Goal: Transaction & Acquisition: Purchase product/service

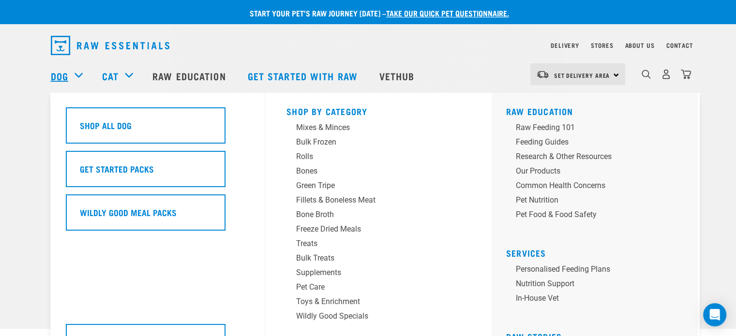
click at [61, 78] on link "Dog" at bounding box center [59, 76] width 17 height 15
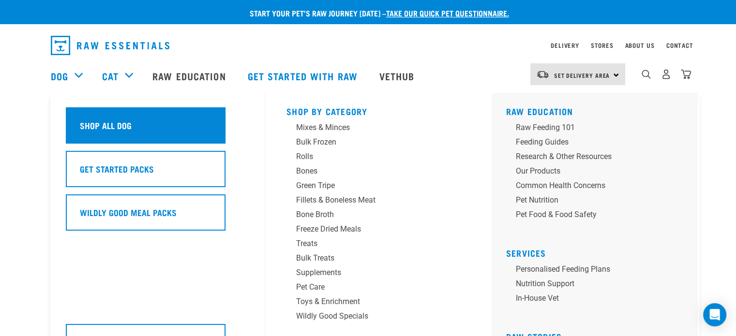
click at [103, 129] on h5 "Shop All Dog" at bounding box center [106, 125] width 52 height 13
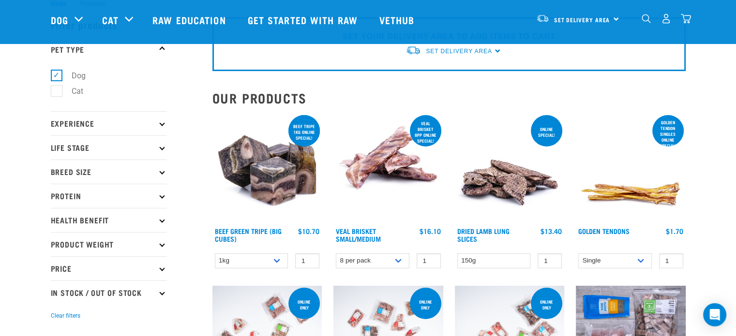
scroll to position [48, 0]
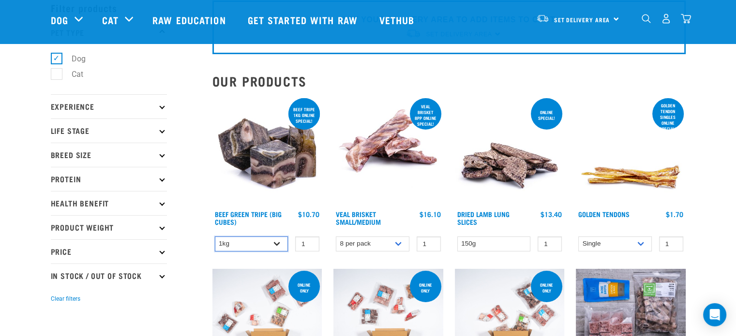
click at [280, 243] on select "1kg 3kg Bulk (10kg)" at bounding box center [252, 244] width 74 height 15
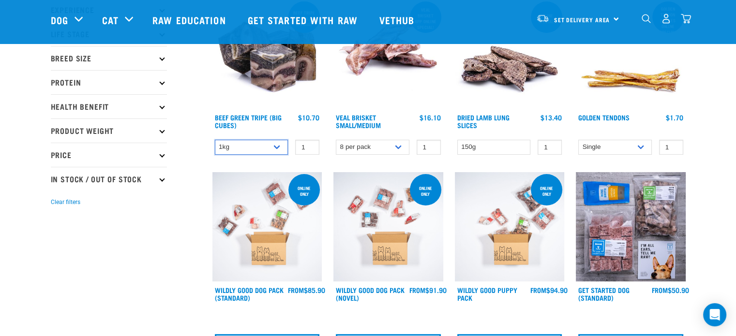
scroll to position [0, 0]
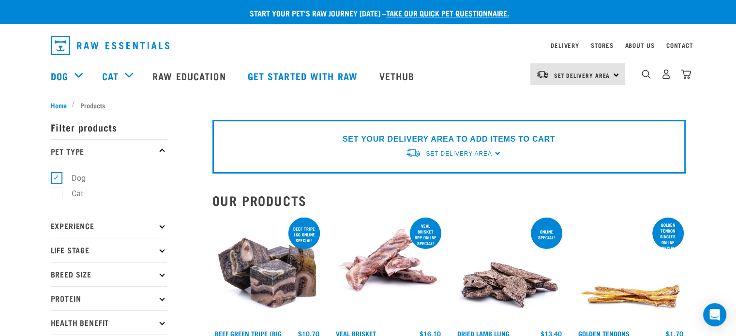
click at [288, 264] on img at bounding box center [267, 271] width 110 height 110
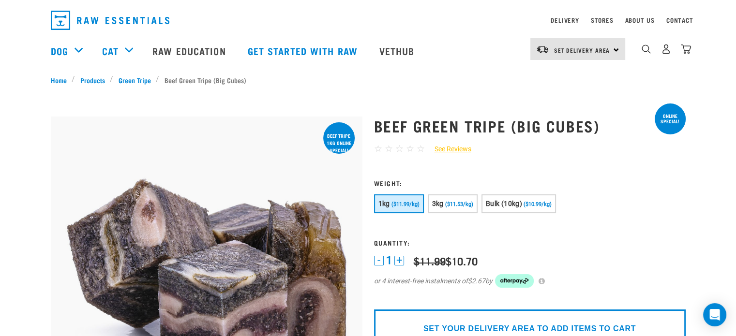
scroll to position [48, 0]
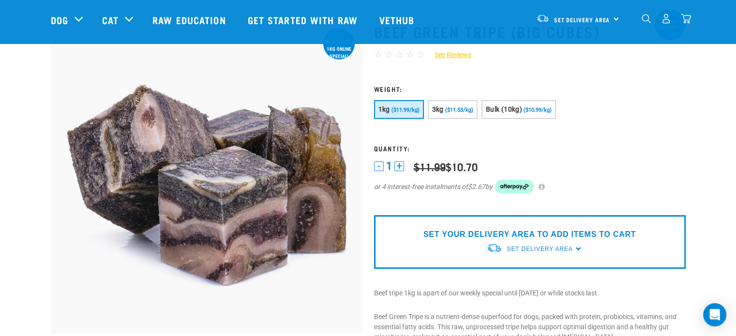
click at [401, 114] on button "1kg ($11.99/kg)" at bounding box center [399, 109] width 50 height 19
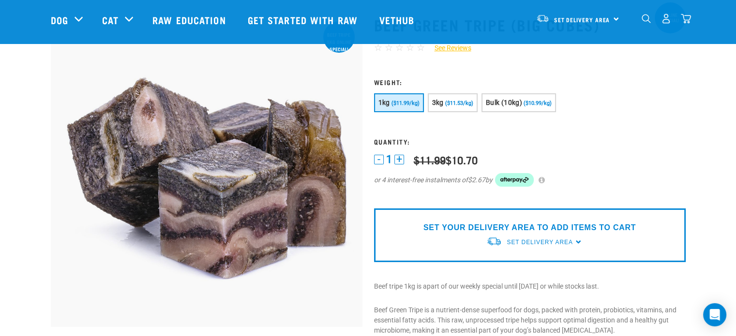
scroll to position [145, 0]
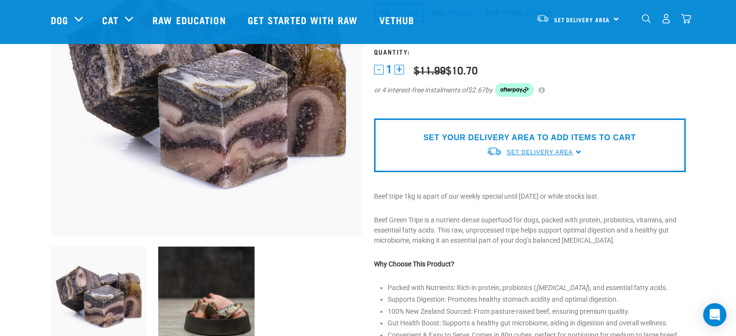
click at [537, 150] on span "Set Delivery Area" at bounding box center [539, 152] width 66 height 7
click at [520, 175] on link "[GEOGRAPHIC_DATA]" at bounding box center [534, 175] width 96 height 16
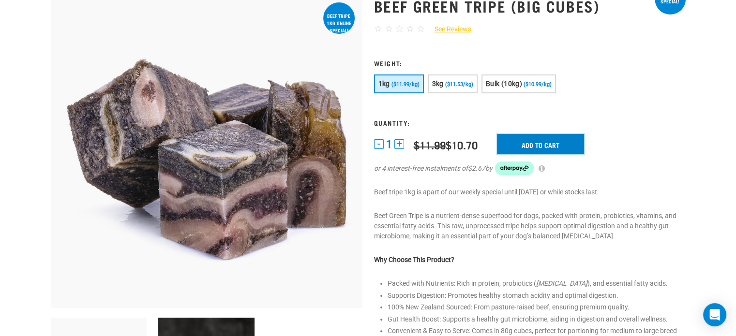
click at [526, 146] on input "Add to cart" at bounding box center [540, 144] width 87 height 20
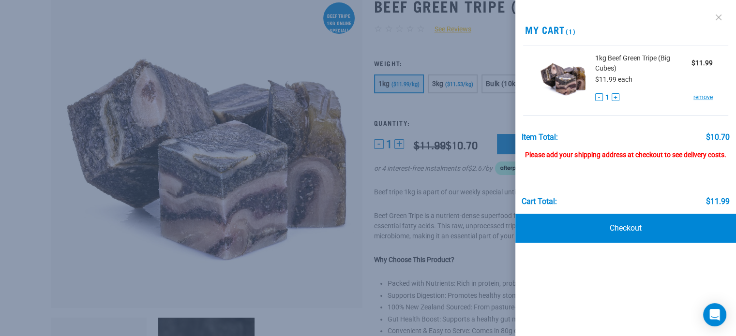
click at [717, 15] on link at bounding box center [718, 17] width 15 height 15
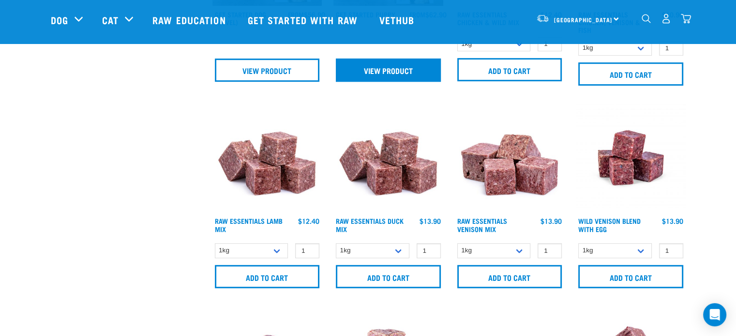
scroll to position [580, 0]
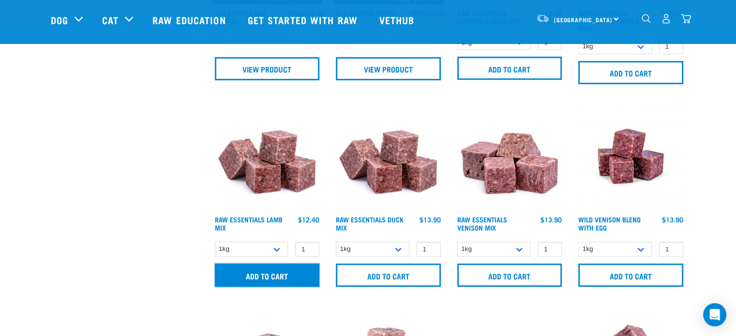
click at [283, 272] on input "Add to cart" at bounding box center [267, 275] width 105 height 23
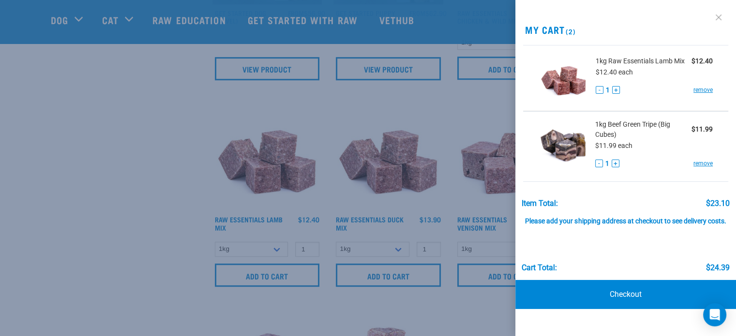
click at [719, 18] on link at bounding box center [718, 17] width 15 height 15
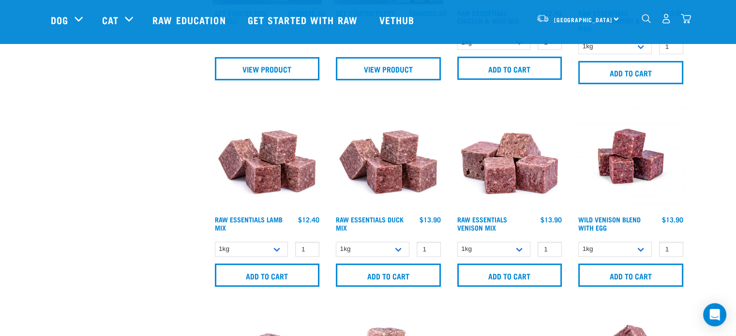
click at [687, 19] on img "dropdown navigation" at bounding box center [686, 19] width 10 height 10
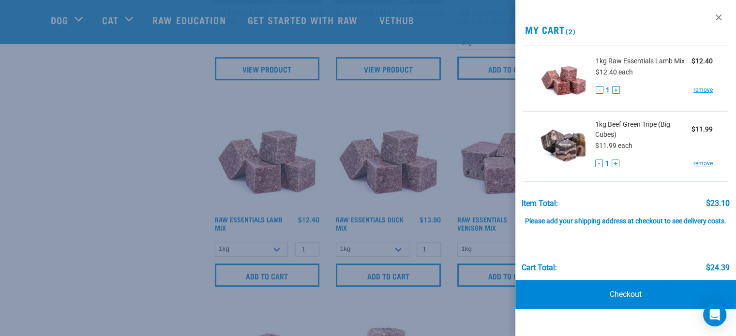
click at [50, 107] on div at bounding box center [368, 168] width 736 height 336
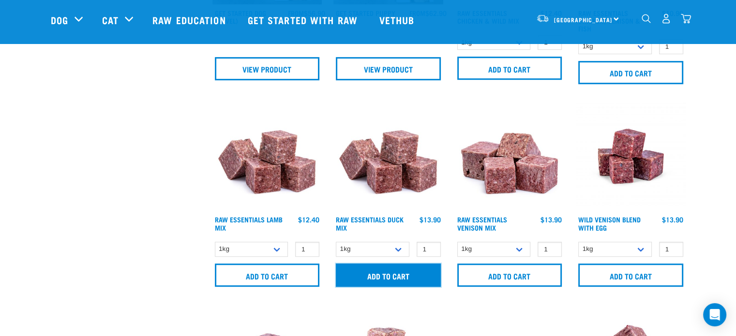
click at [371, 271] on input "Add to cart" at bounding box center [388, 275] width 105 height 23
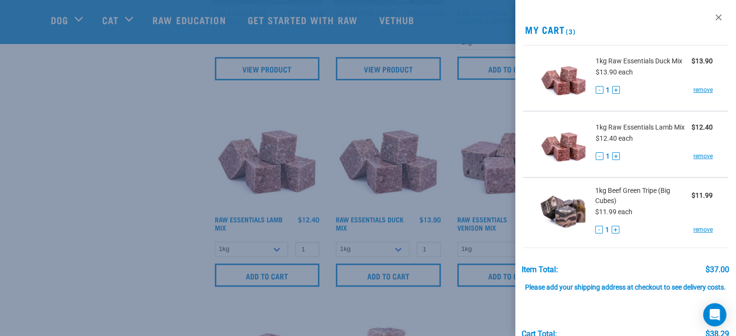
click at [117, 161] on div at bounding box center [368, 168] width 736 height 336
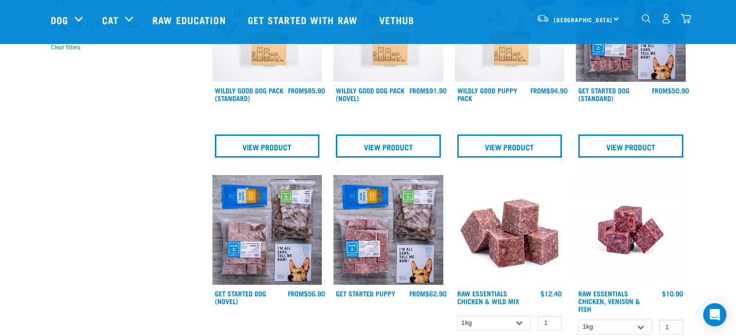
scroll to position [387, 0]
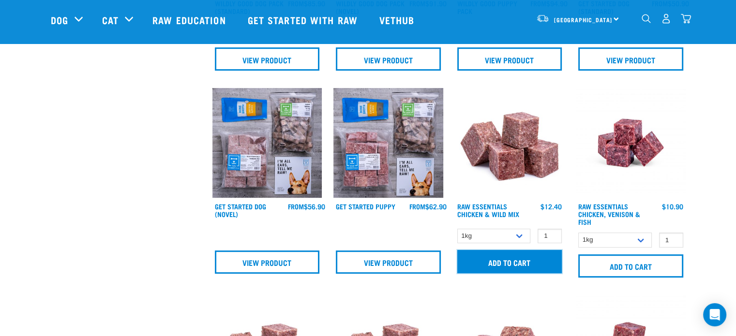
click at [505, 259] on input "Add to cart" at bounding box center [509, 261] width 105 height 23
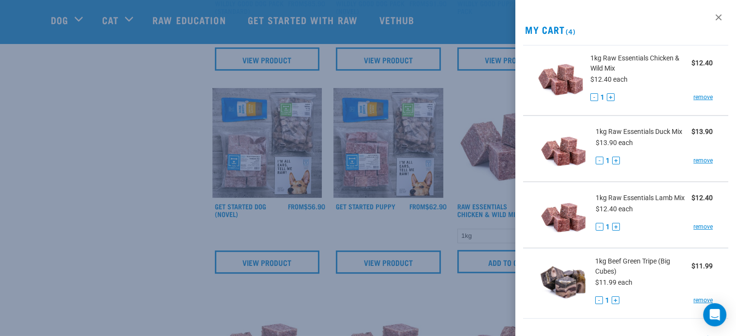
click at [89, 144] on div at bounding box center [368, 168] width 736 height 336
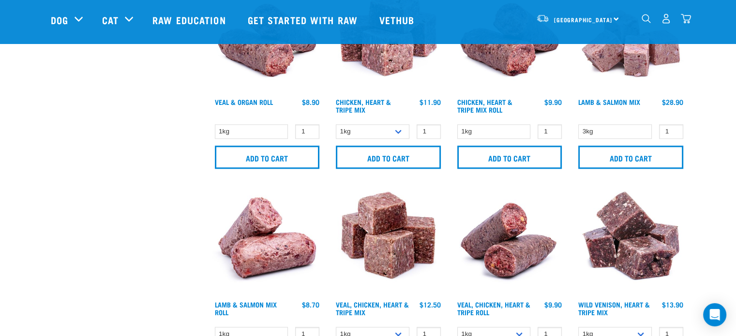
scroll to position [1113, 0]
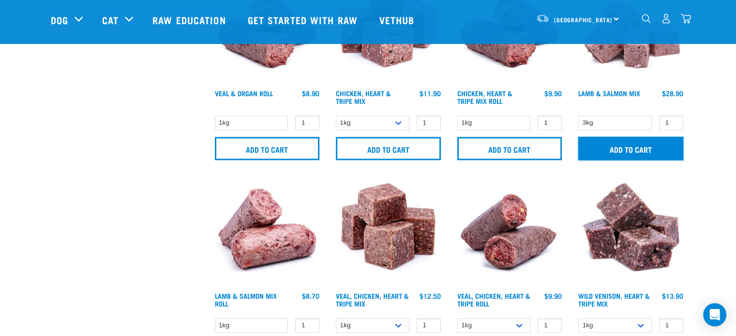
click at [608, 143] on input "Add to cart" at bounding box center [630, 148] width 105 height 23
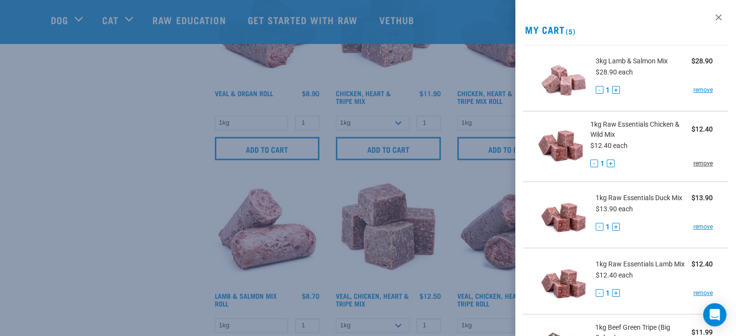
click at [693, 161] on link "remove" at bounding box center [702, 163] width 19 height 9
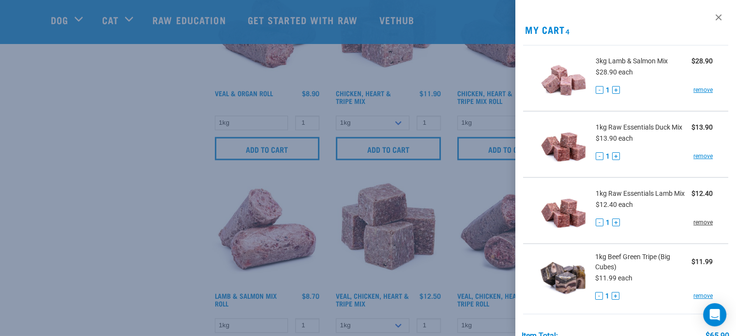
click at [696, 227] on link "remove" at bounding box center [702, 222] width 19 height 9
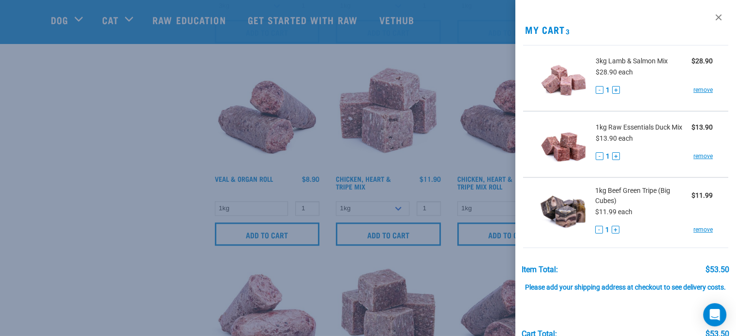
scroll to position [1016, 0]
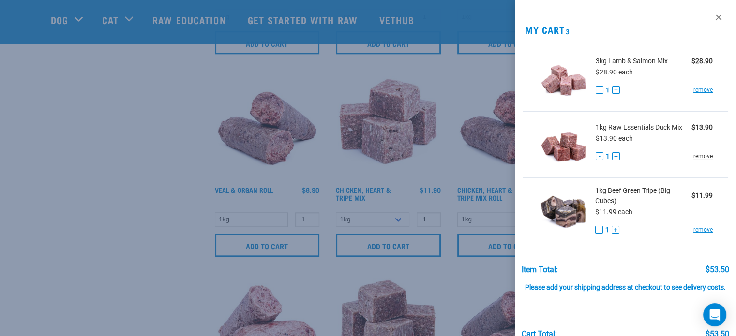
click at [703, 158] on link "remove" at bounding box center [702, 156] width 19 height 9
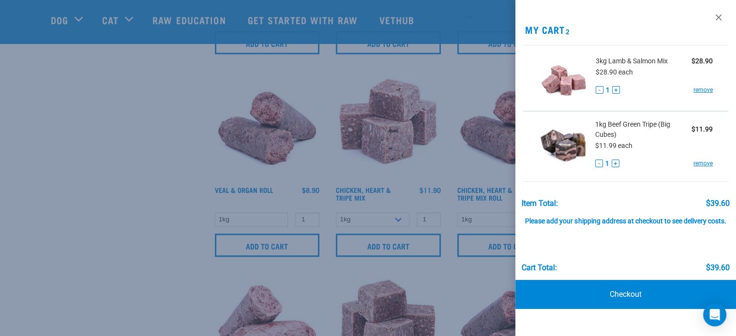
click at [175, 128] on div at bounding box center [368, 168] width 736 height 336
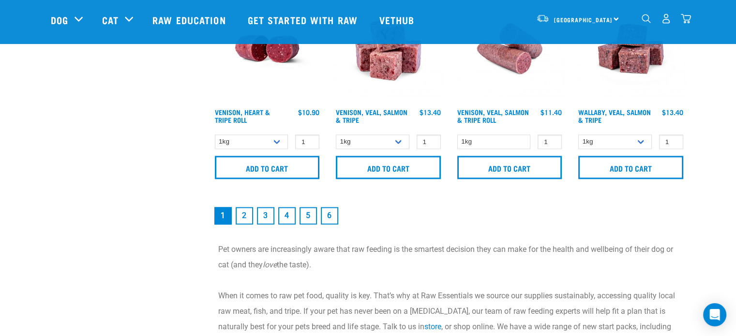
scroll to position [1500, 0]
click at [240, 213] on link "2" at bounding box center [244, 215] width 17 height 17
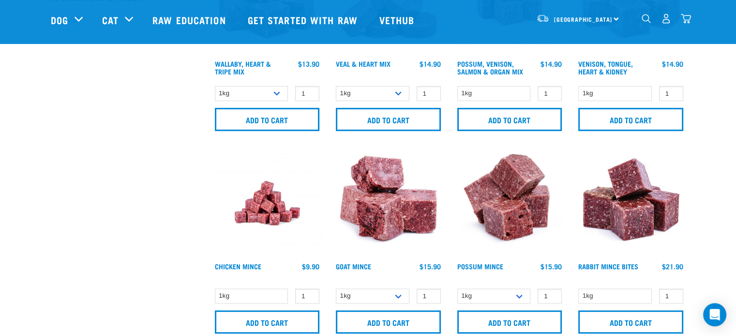
scroll to position [339, 0]
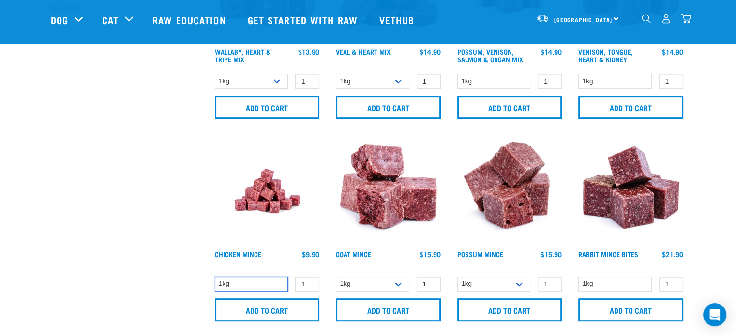
click at [256, 284] on select "1kg" at bounding box center [252, 284] width 74 height 15
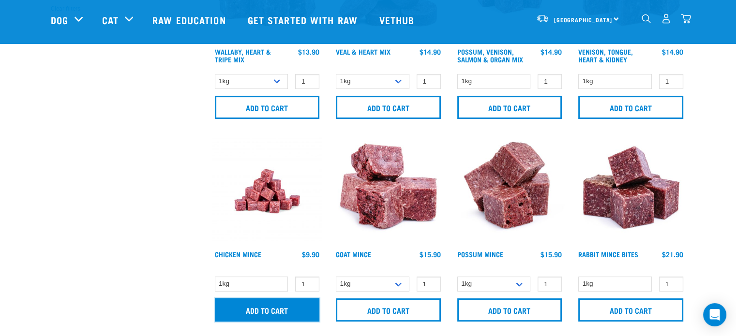
click at [248, 308] on input "Add to cart" at bounding box center [267, 309] width 105 height 23
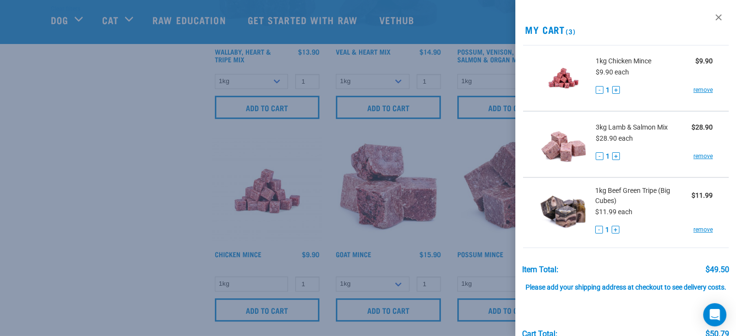
click at [503, 312] on div at bounding box center [368, 168] width 736 height 336
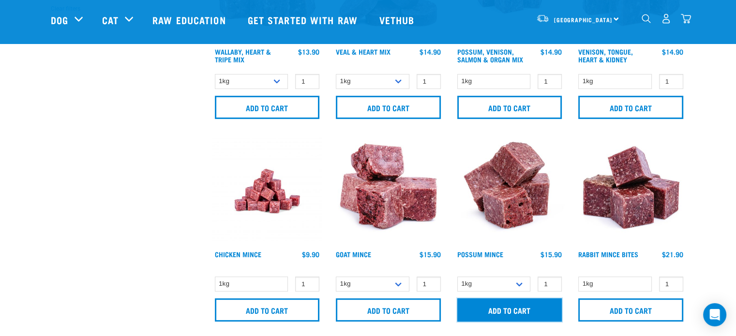
click at [499, 310] on input "Add to cart" at bounding box center [509, 309] width 105 height 23
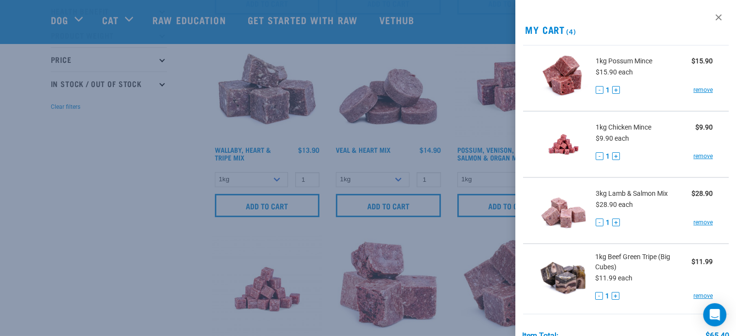
scroll to position [242, 0]
click at [100, 178] on div at bounding box center [368, 168] width 736 height 336
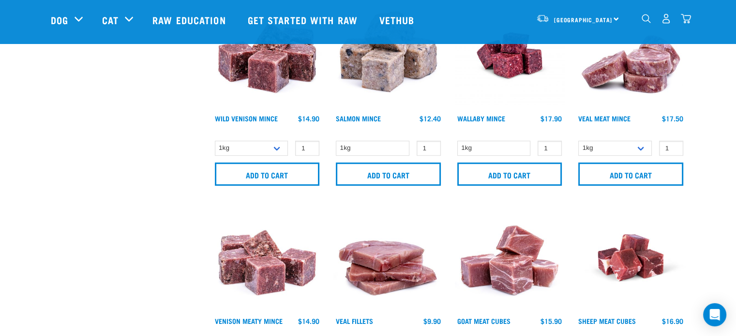
scroll to position [629, 0]
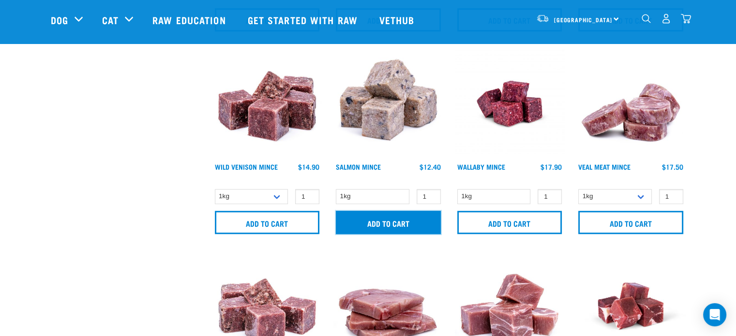
click at [390, 224] on input "Add to cart" at bounding box center [388, 222] width 105 height 23
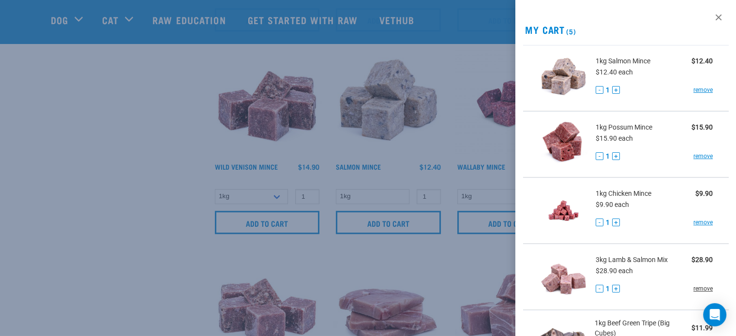
click at [694, 288] on link "remove" at bounding box center [702, 288] width 19 height 9
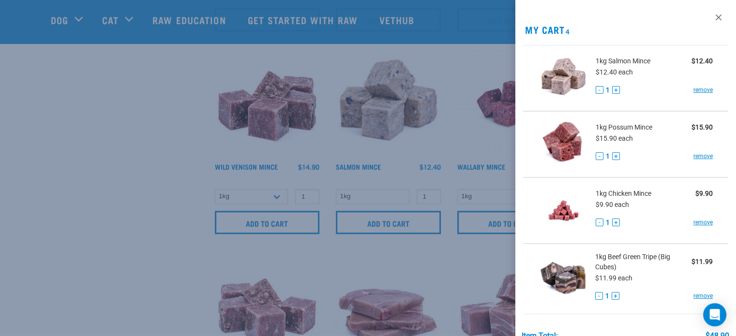
click at [40, 192] on div at bounding box center [368, 168] width 736 height 336
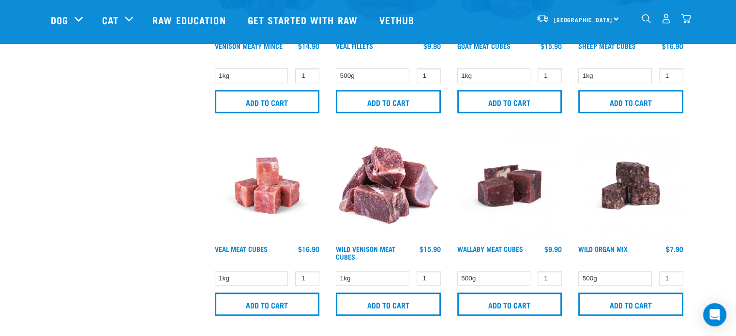
scroll to position [967, 0]
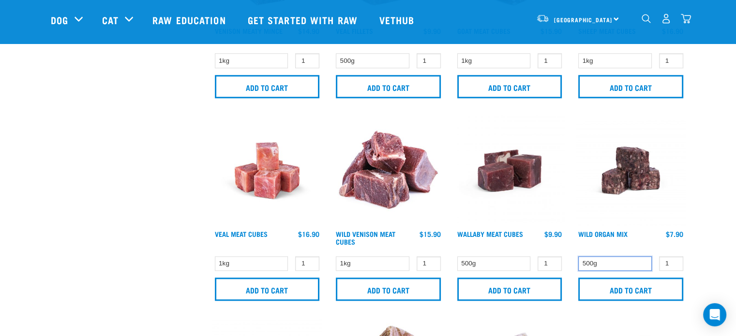
click at [618, 261] on select "500g" at bounding box center [615, 263] width 74 height 15
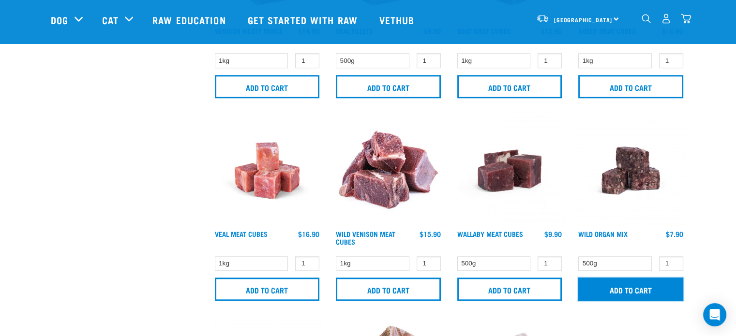
click at [608, 286] on input "Add to cart" at bounding box center [630, 289] width 105 height 23
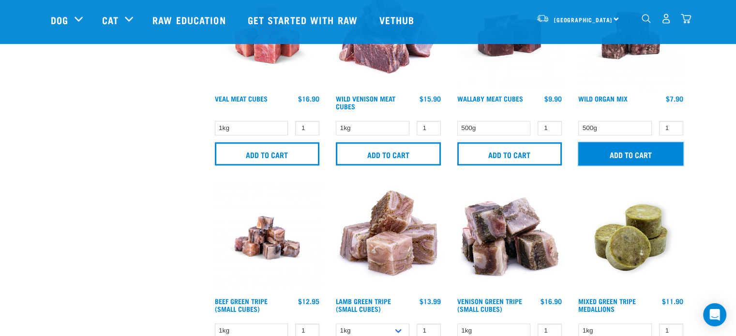
scroll to position [1161, 0]
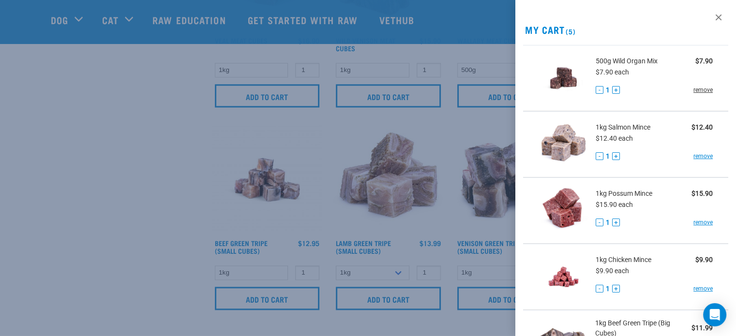
click at [699, 92] on link "remove" at bounding box center [702, 90] width 19 height 9
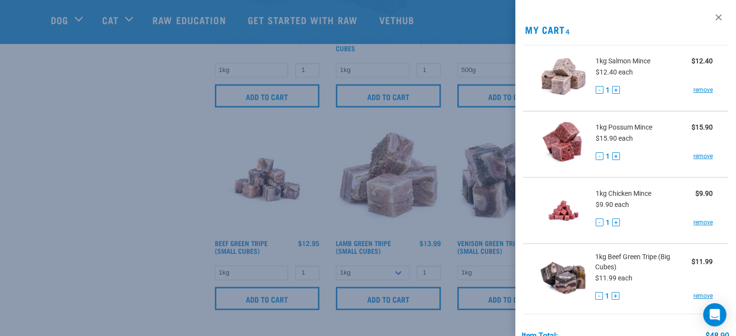
click at [40, 172] on div at bounding box center [368, 168] width 736 height 336
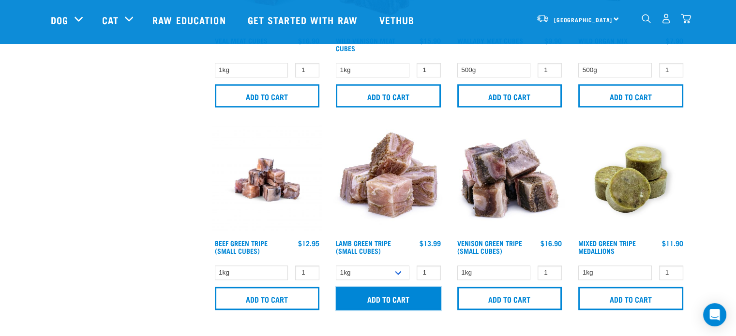
click at [381, 296] on input "Add to cart" at bounding box center [388, 298] width 105 height 23
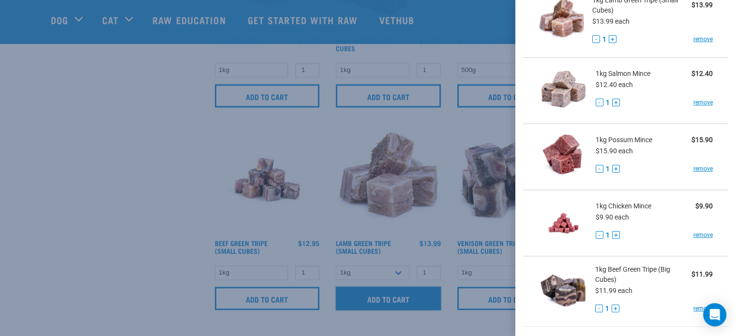
scroll to position [145, 0]
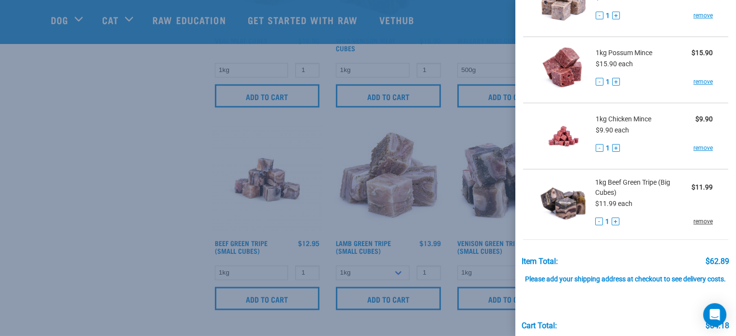
click at [700, 223] on link "remove" at bounding box center [702, 221] width 19 height 9
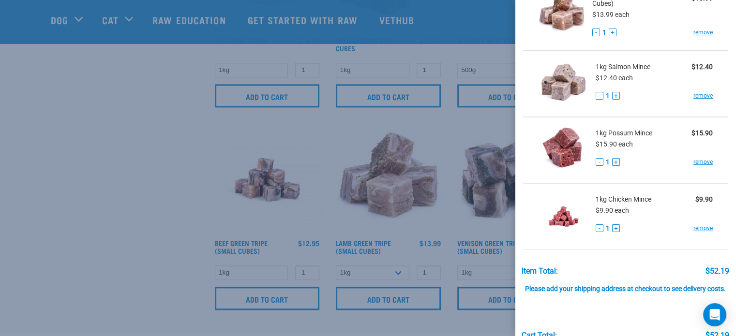
scroll to position [48, 0]
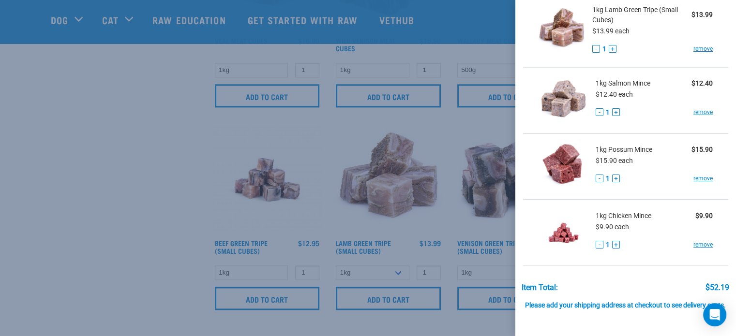
click at [93, 152] on div at bounding box center [368, 168] width 736 height 336
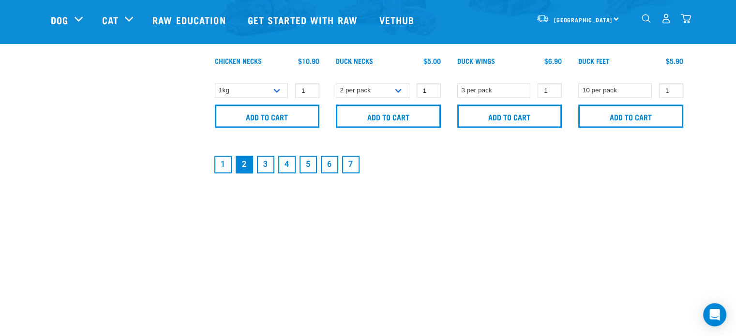
scroll to position [1548, 0]
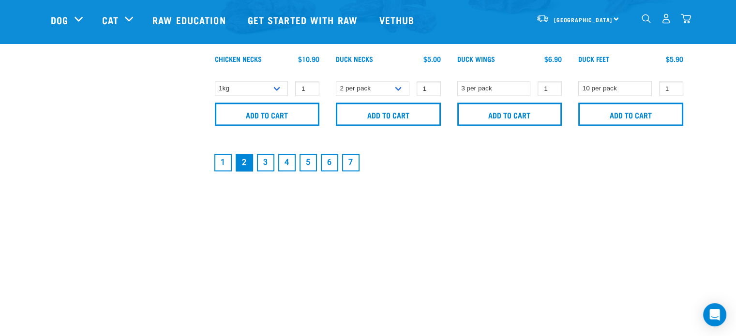
click at [268, 161] on link "3" at bounding box center [265, 162] width 17 height 17
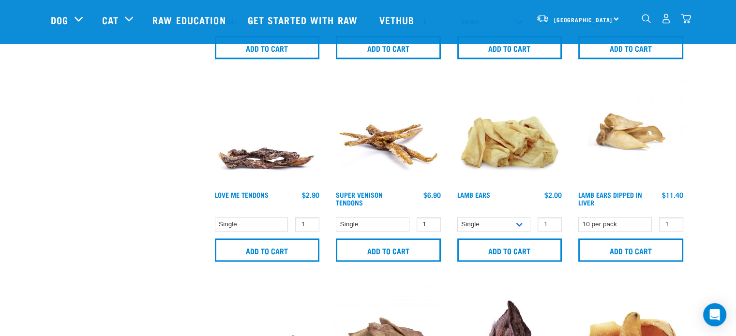
scroll to position [1403, 0]
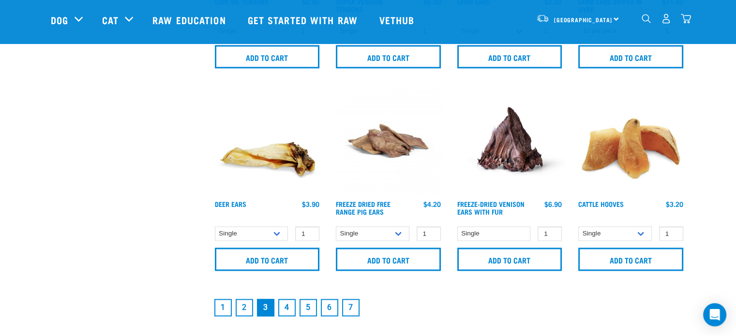
click at [288, 306] on link "4" at bounding box center [286, 307] width 17 height 17
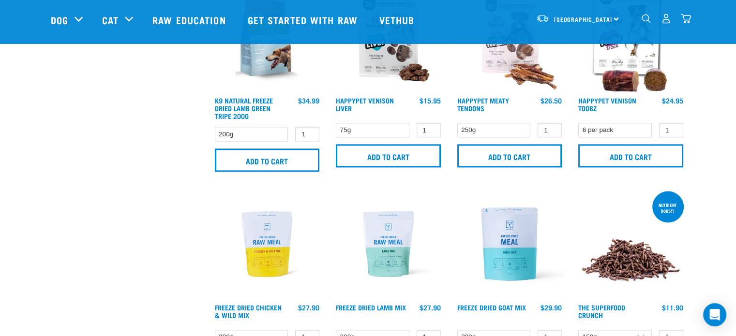
scroll to position [1500, 0]
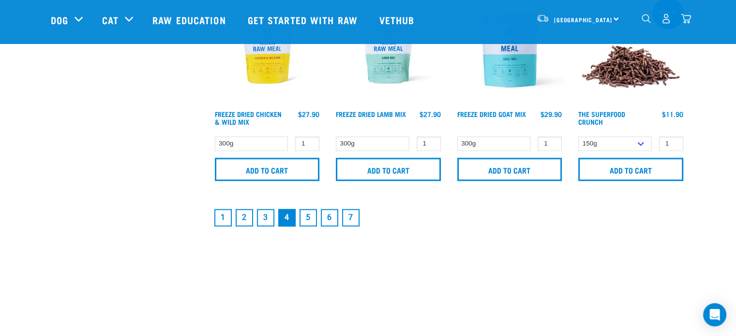
click at [309, 211] on link "5" at bounding box center [307, 217] width 17 height 17
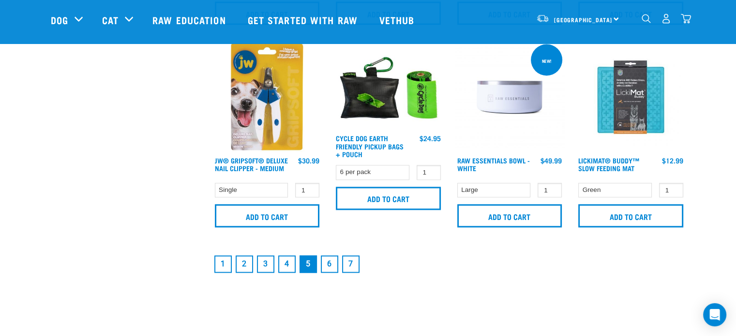
scroll to position [1500, 0]
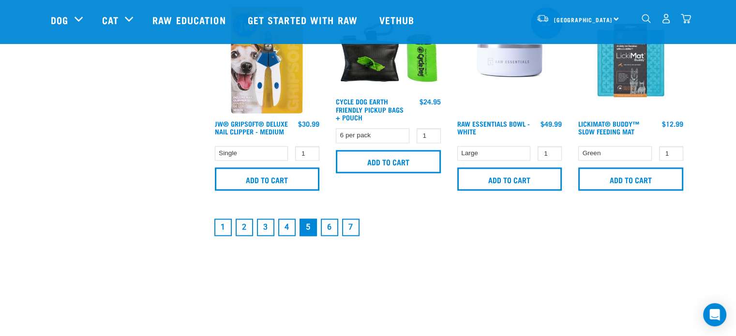
click at [328, 225] on link "6" at bounding box center [329, 227] width 17 height 17
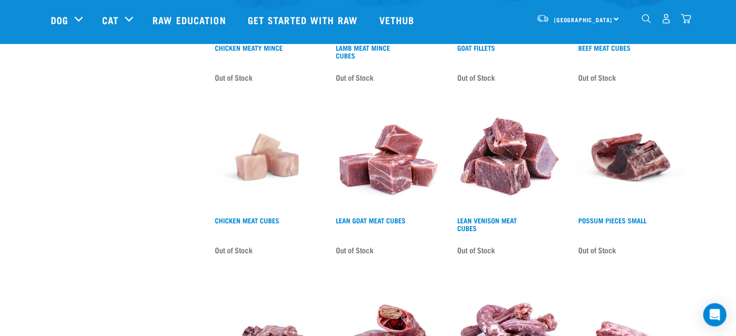
scroll to position [1354, 0]
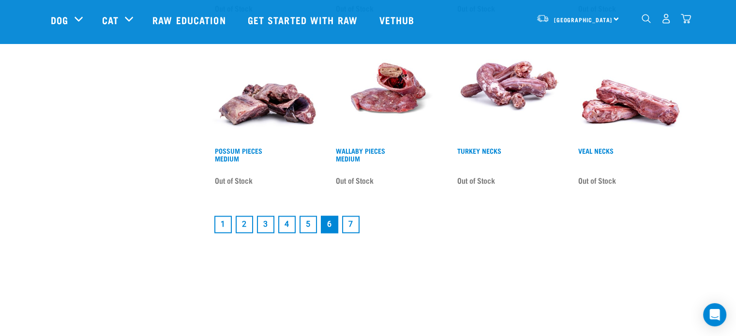
click at [352, 223] on link "7" at bounding box center [350, 224] width 17 height 17
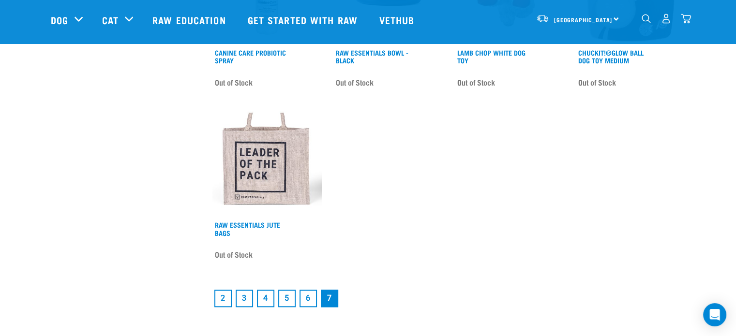
scroll to position [1306, 0]
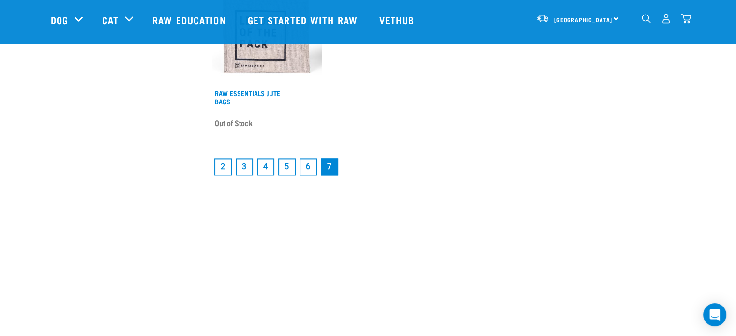
click at [689, 23] on img "dropdown navigation" at bounding box center [686, 19] width 10 height 10
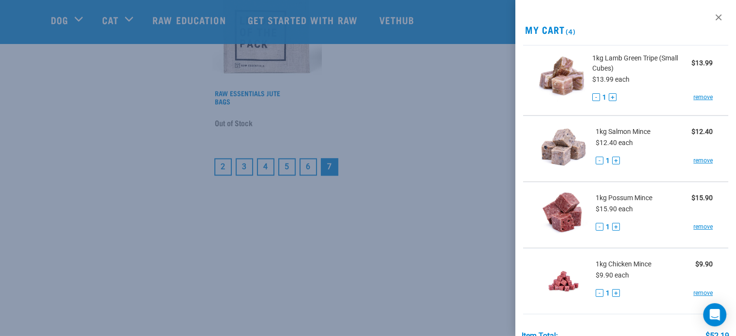
scroll to position [1258, 0]
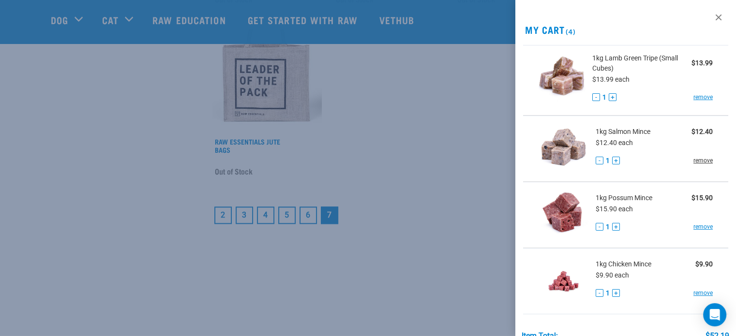
click at [698, 161] on link "remove" at bounding box center [702, 160] width 19 height 9
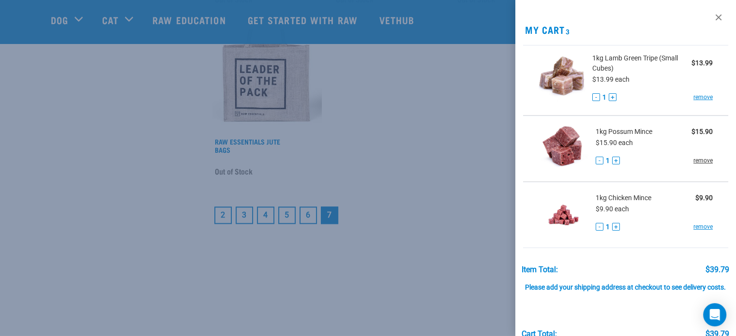
click at [695, 162] on link "remove" at bounding box center [702, 160] width 19 height 9
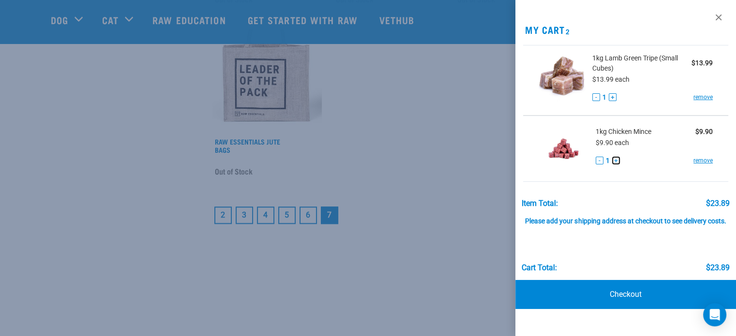
click at [615, 163] on button "+" at bounding box center [616, 161] width 8 height 8
drag, startPoint x: 718, startPoint y: 15, endPoint x: 404, endPoint y: 61, distance: 316.9
click at [718, 15] on link at bounding box center [718, 17] width 15 height 15
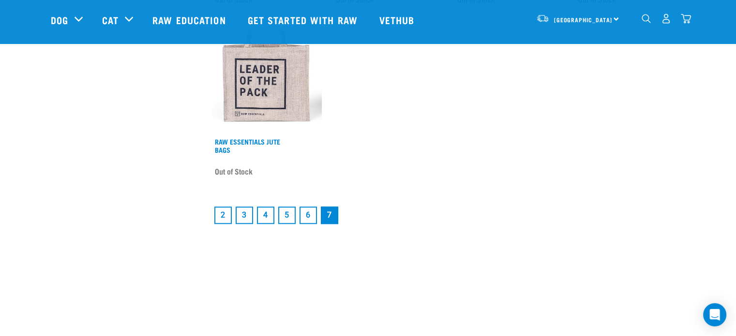
click at [222, 208] on link "2" at bounding box center [222, 215] width 17 height 17
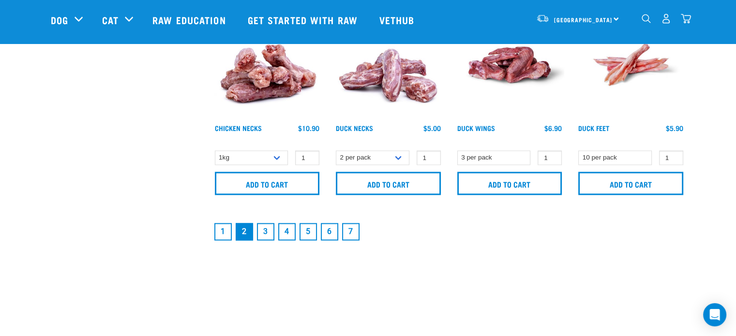
scroll to position [1596, 0]
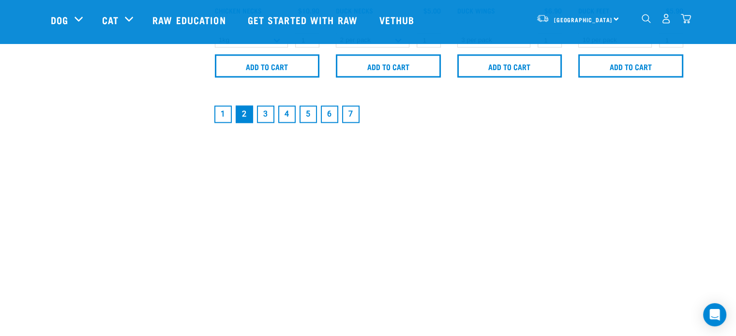
click at [221, 110] on link "1" at bounding box center [222, 113] width 17 height 17
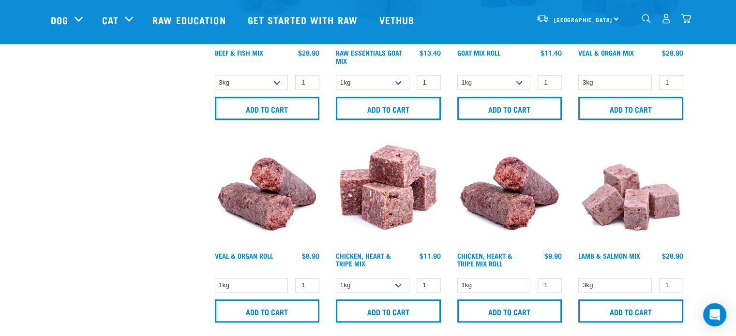
scroll to position [1016, 0]
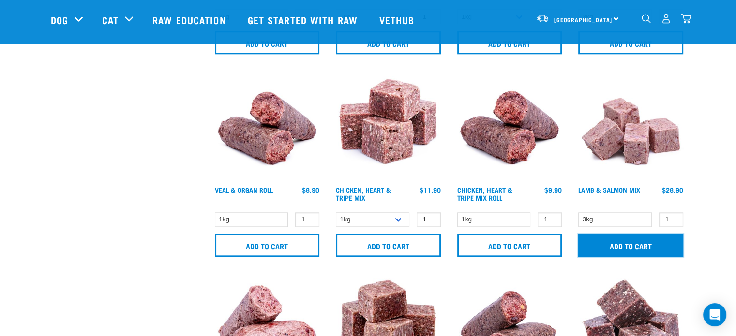
click at [620, 242] on input "Add to cart" at bounding box center [630, 245] width 105 height 23
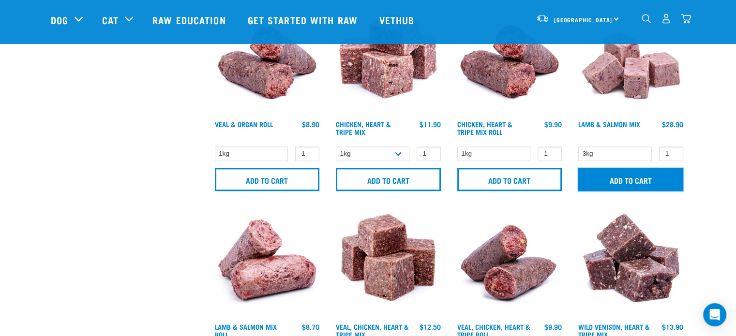
scroll to position [1113, 0]
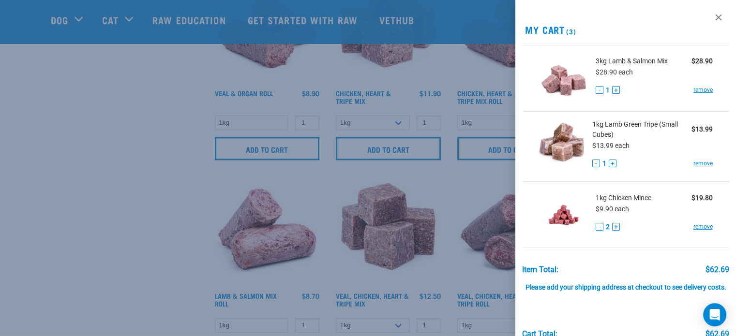
click at [170, 181] on div at bounding box center [368, 168] width 736 height 336
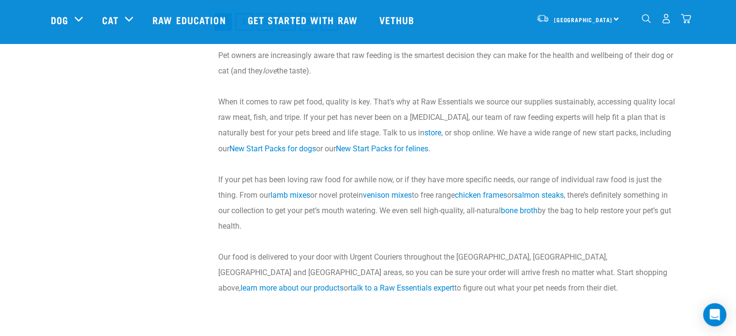
scroll to position [1451, 0]
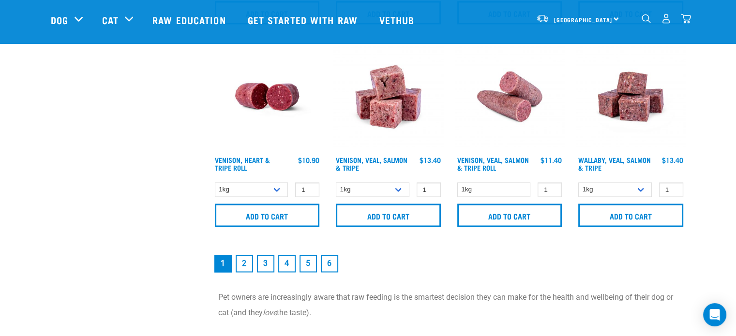
click at [244, 267] on link "2" at bounding box center [244, 263] width 17 height 17
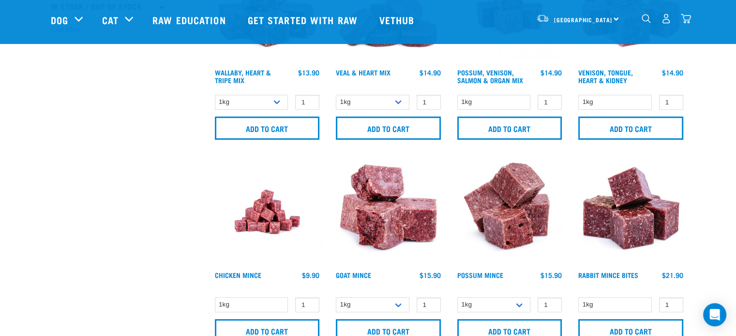
scroll to position [387, 0]
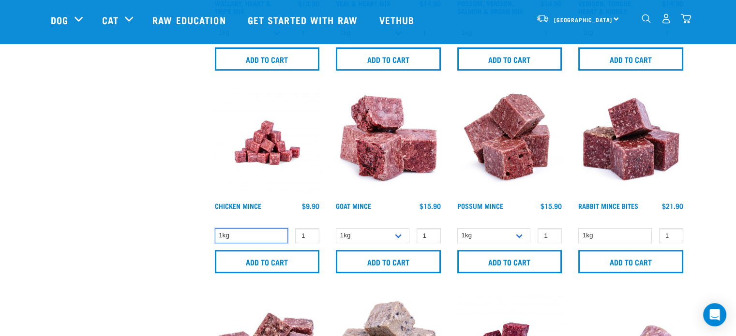
click at [267, 238] on select "1kg" at bounding box center [252, 235] width 74 height 15
click at [259, 232] on select "1kg" at bounding box center [252, 235] width 74 height 15
click at [690, 23] on img "dropdown navigation" at bounding box center [686, 19] width 10 height 10
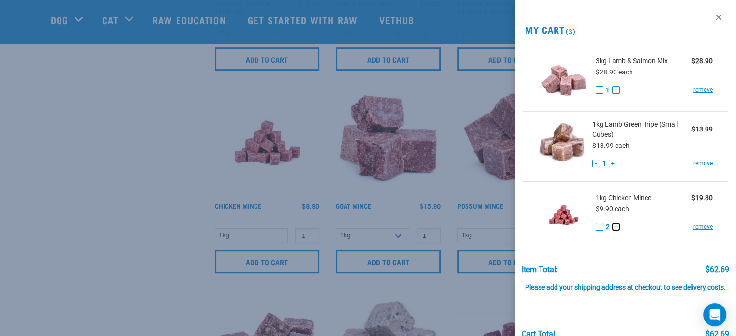
click at [617, 226] on button "+" at bounding box center [616, 227] width 8 height 8
click at [609, 162] on button "+" at bounding box center [613, 164] width 8 height 8
click at [592, 163] on button "-" at bounding box center [596, 164] width 8 height 8
click at [0, 154] on div at bounding box center [368, 168] width 736 height 336
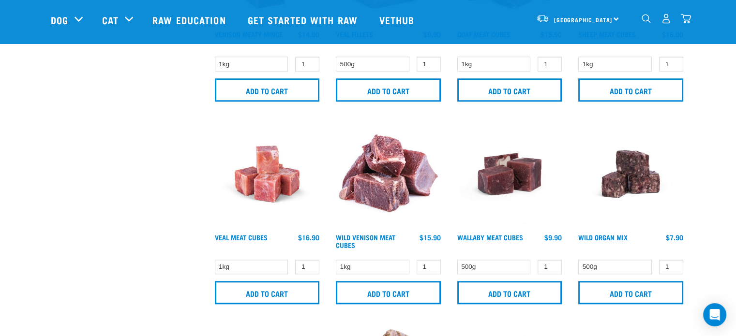
scroll to position [967, 0]
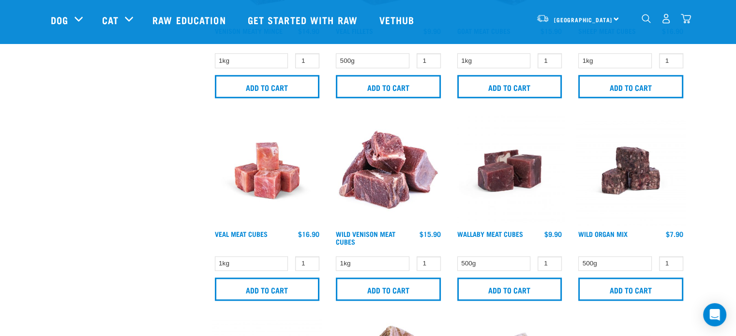
click at [616, 173] on img at bounding box center [631, 171] width 110 height 110
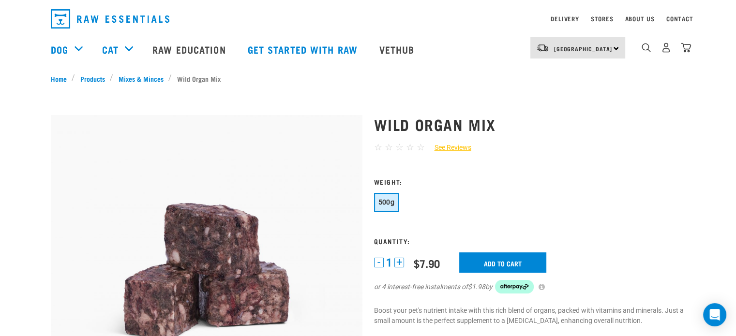
scroll to position [48, 0]
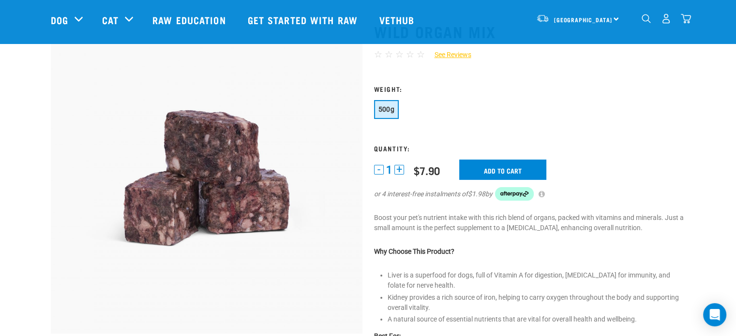
click at [399, 171] on button "+" at bounding box center [399, 170] width 10 height 10
click at [511, 169] on input "Add to cart" at bounding box center [502, 170] width 87 height 20
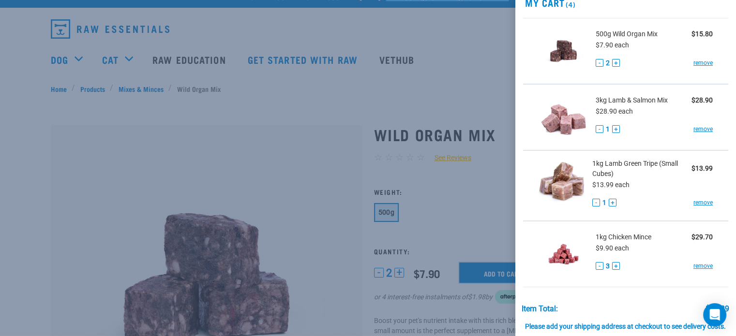
scroll to position [0, 0]
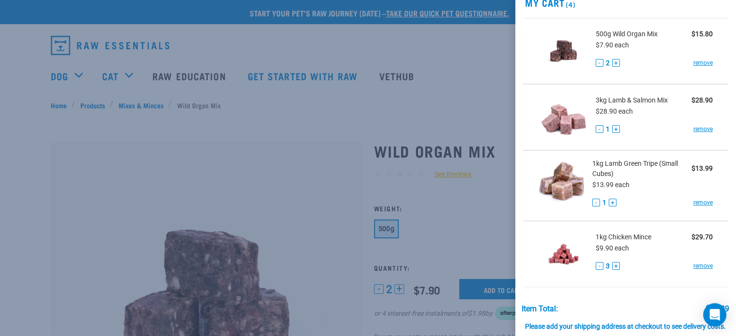
click at [137, 106] on div at bounding box center [368, 168] width 736 height 336
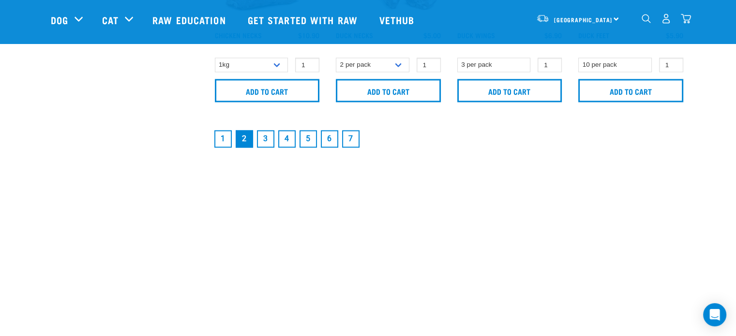
scroll to position [1571, 0]
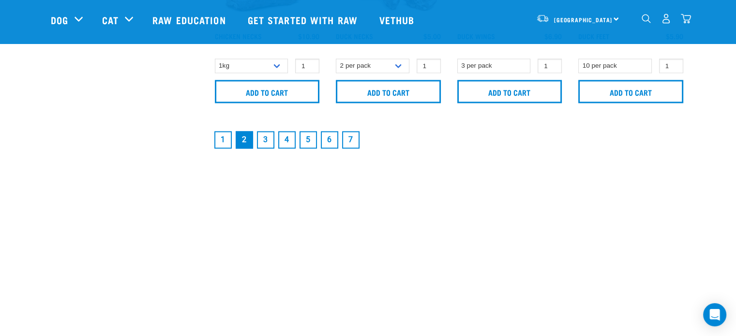
click at [218, 139] on link "1" at bounding box center [222, 139] width 17 height 17
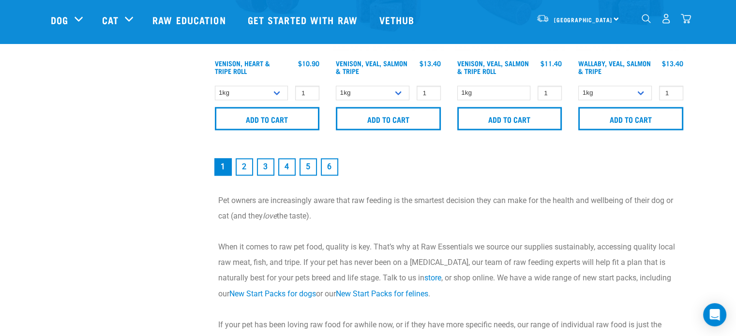
scroll to position [1451, 0]
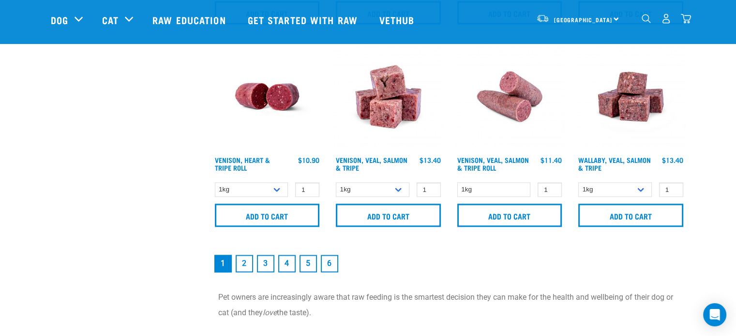
click at [262, 260] on link "3" at bounding box center [265, 263] width 17 height 17
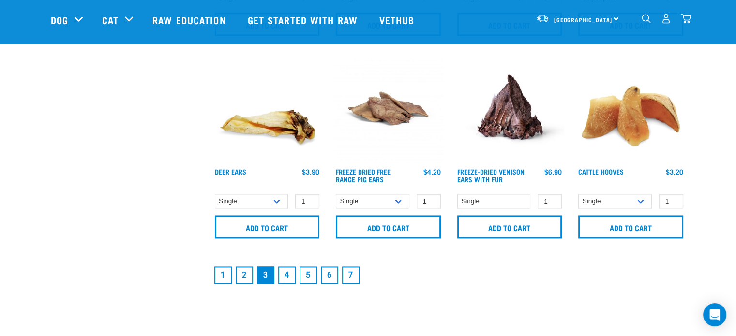
scroll to position [1451, 0]
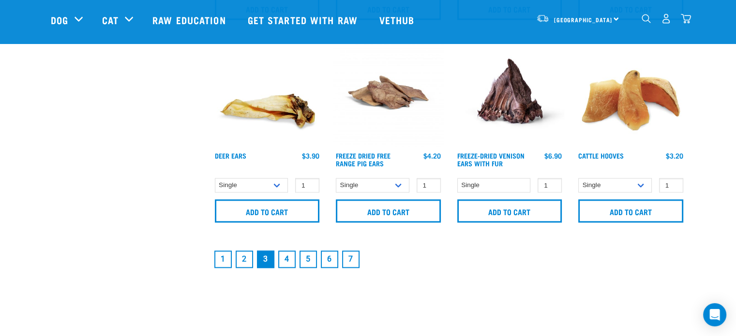
click at [246, 260] on link "2" at bounding box center [244, 259] width 17 height 17
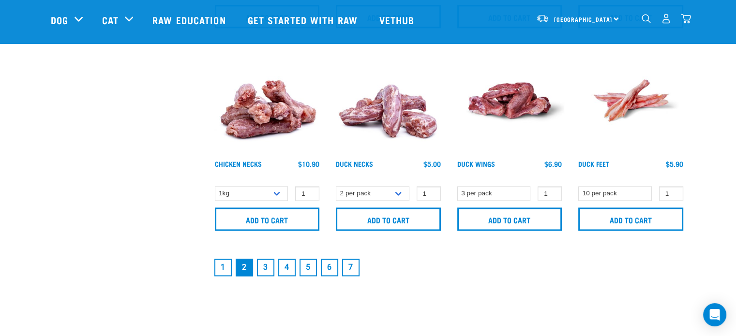
scroll to position [1451, 0]
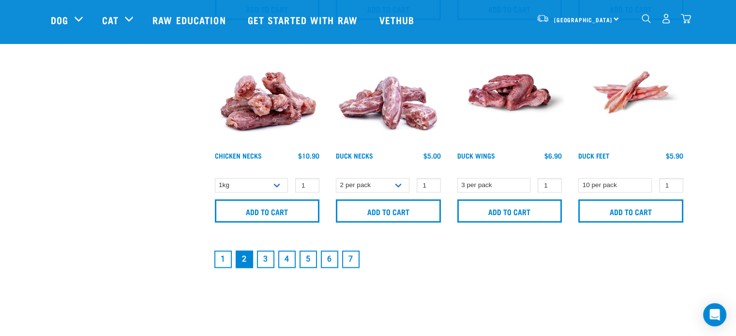
click at [290, 256] on link "4" at bounding box center [286, 259] width 17 height 17
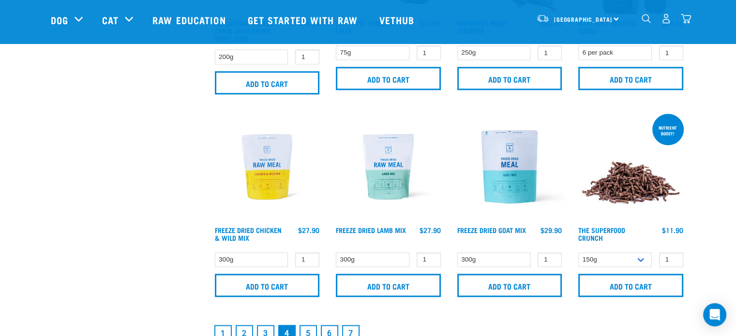
scroll to position [1403, 0]
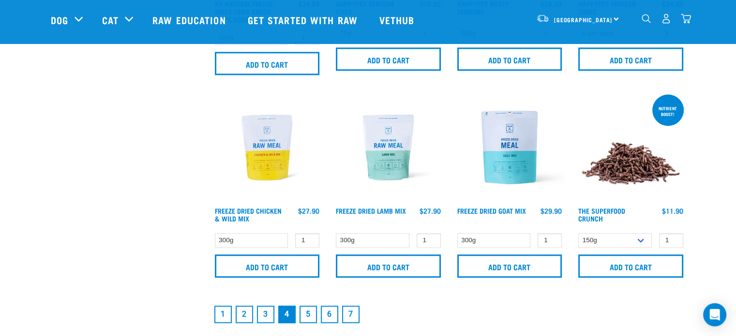
click at [310, 310] on link "5" at bounding box center [307, 314] width 17 height 17
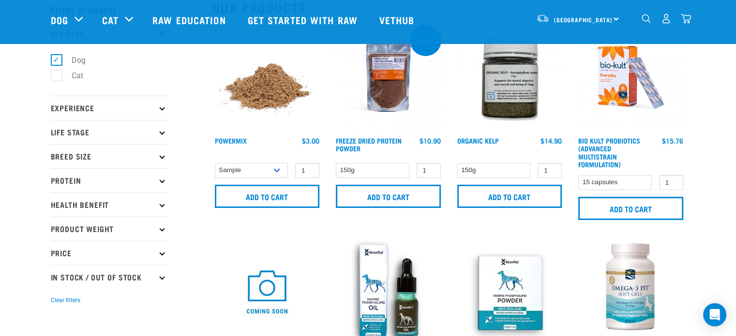
scroll to position [97, 0]
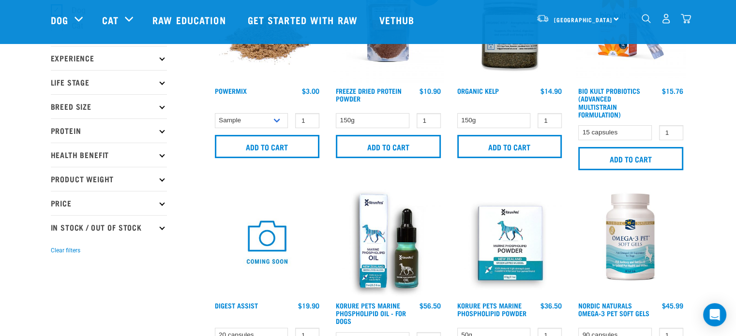
click at [102, 112] on p "Breed Size" at bounding box center [109, 106] width 116 height 24
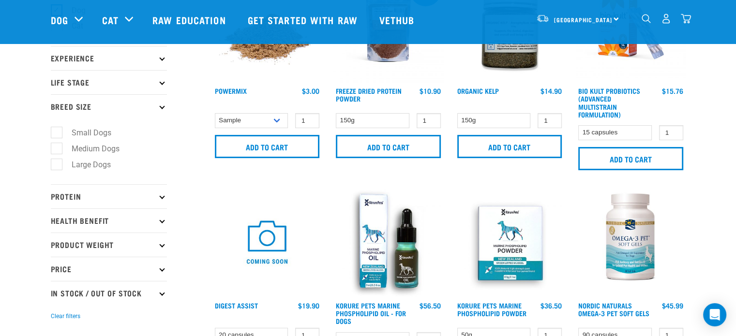
click at [94, 149] on label "Medium Dogs" at bounding box center [89, 149] width 67 height 12
click at [57, 149] on input "Medium Dogs" at bounding box center [54, 147] width 6 height 6
checkbox input "true"
click at [97, 217] on p "Health Benefit" at bounding box center [109, 220] width 116 height 24
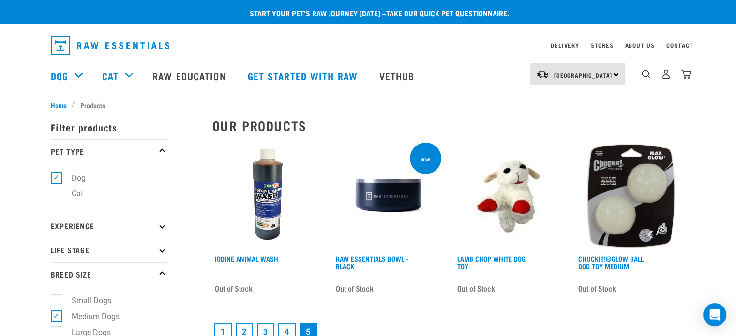
scroll to position [97, 0]
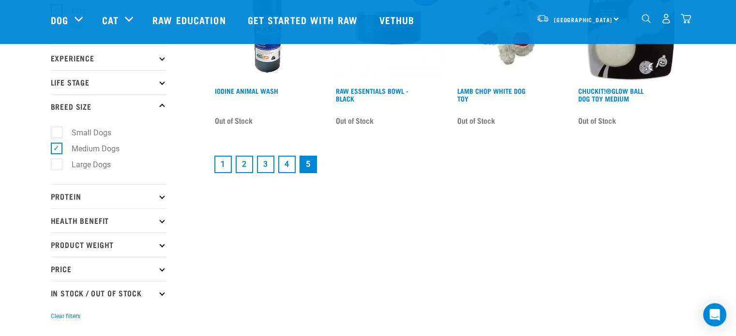
click at [100, 219] on p "Health Benefit" at bounding box center [109, 220] width 116 height 24
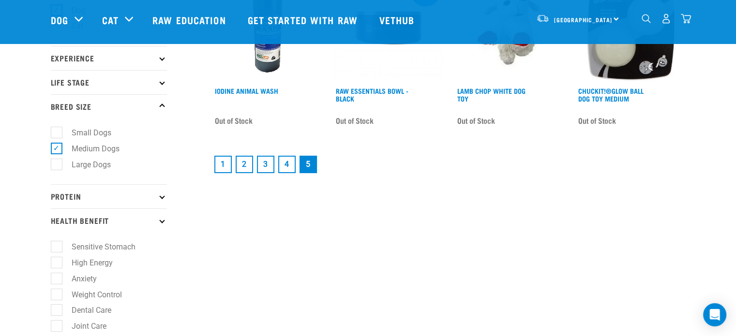
click at [223, 167] on link "1" at bounding box center [222, 164] width 17 height 17
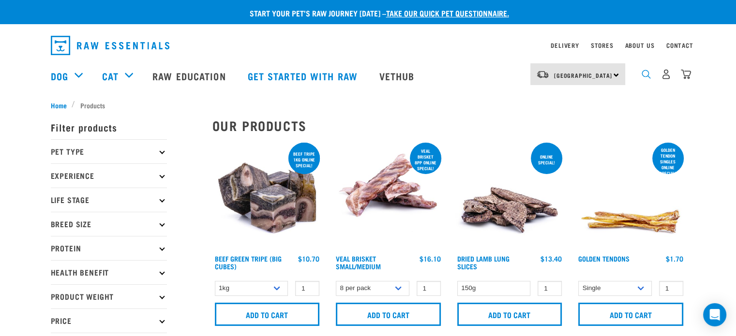
click at [644, 79] on img "dropdown navigation" at bounding box center [645, 74] width 9 height 9
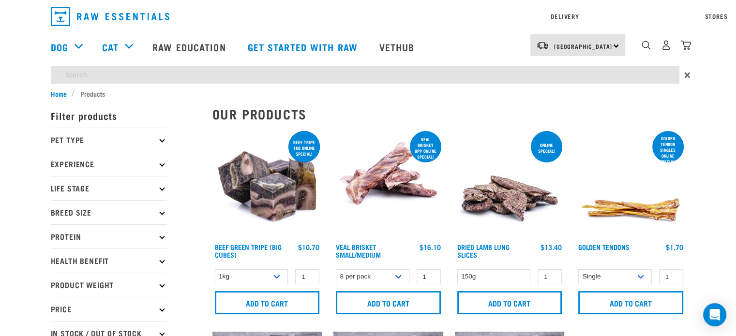
type input "broth"
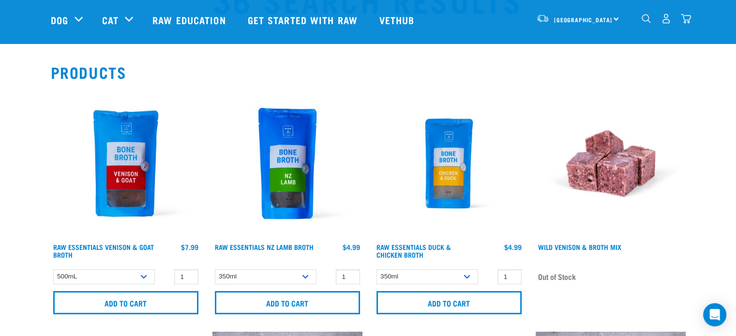
scroll to position [48, 0]
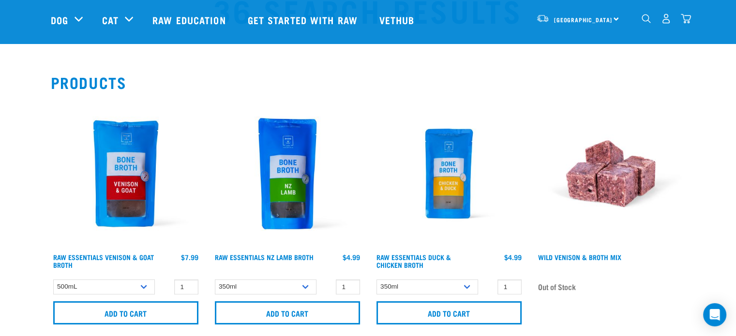
click at [294, 193] on img at bounding box center [287, 174] width 150 height 150
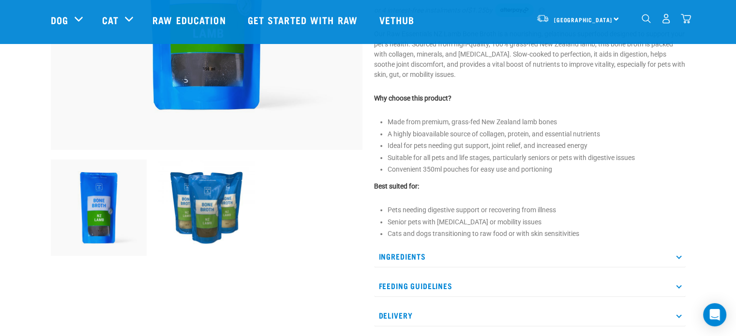
scroll to position [290, 0]
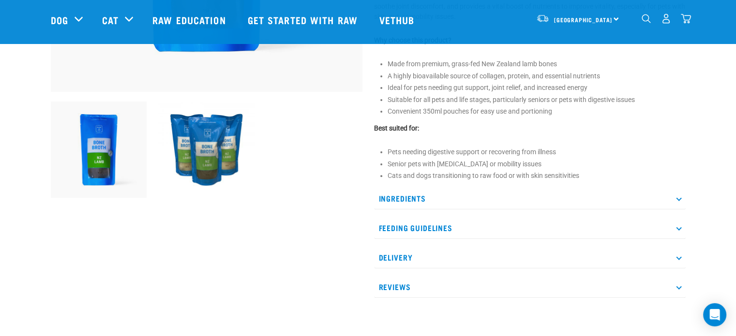
click at [447, 228] on p "Feeding Guidelines" at bounding box center [530, 228] width 312 height 22
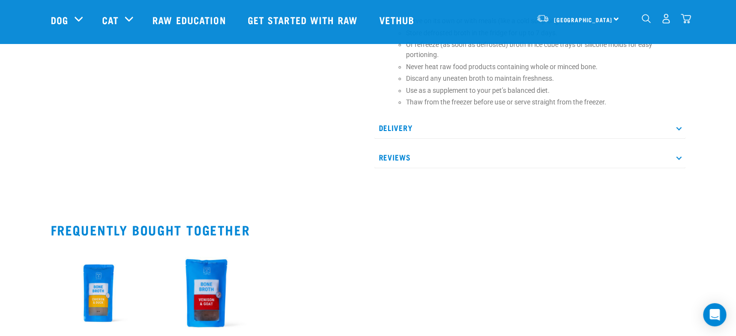
scroll to position [580, 0]
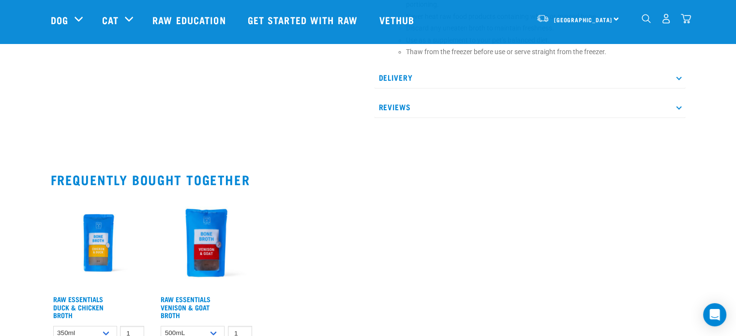
click at [211, 253] on img at bounding box center [206, 243] width 96 height 96
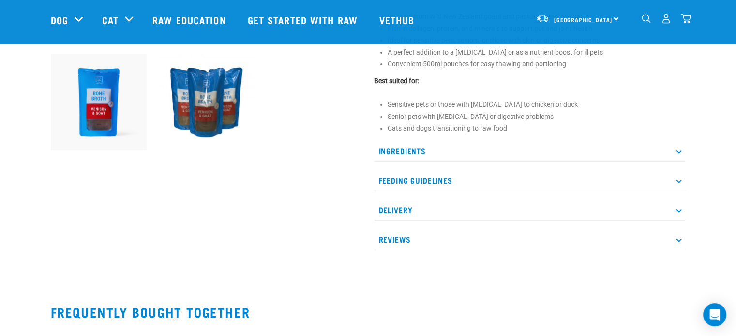
scroll to position [339, 0]
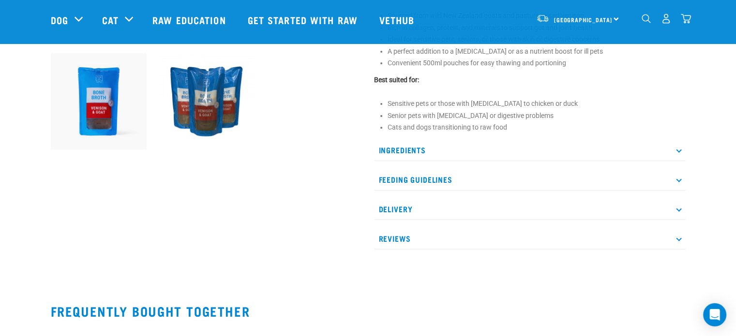
click at [408, 153] on p "Ingredients" at bounding box center [530, 150] width 312 height 22
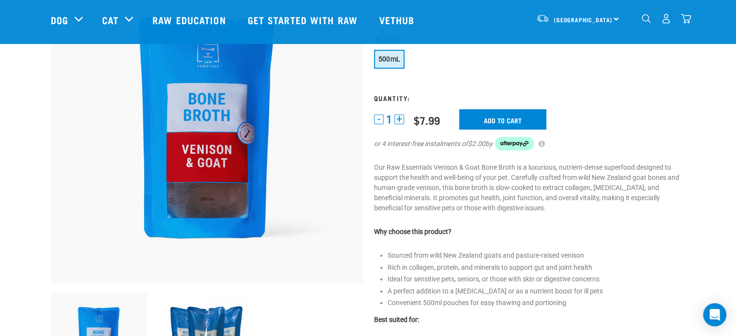
scroll to position [48, 0]
